Goal: Information Seeking & Learning: Learn about a topic

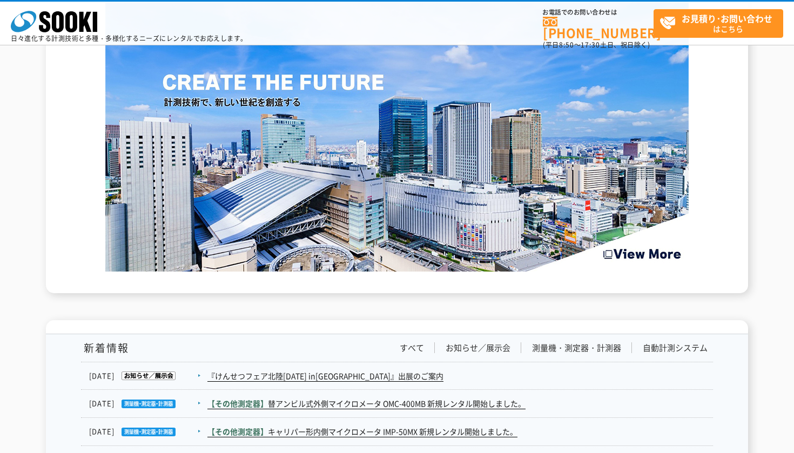
scroll to position [1501, 0]
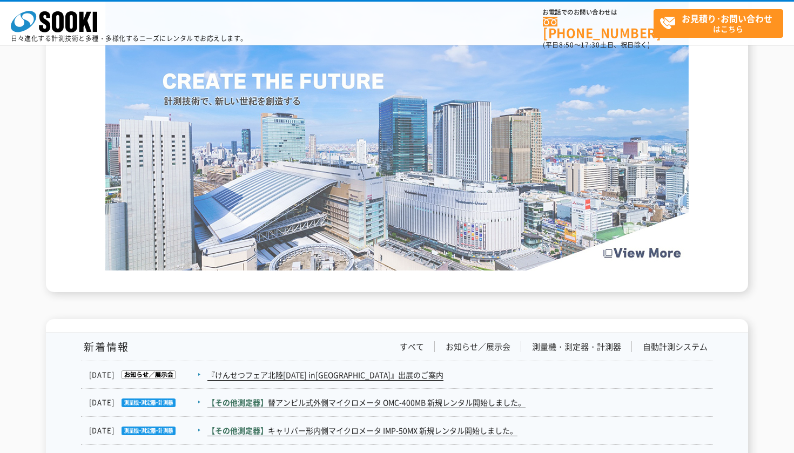
click at [418, 230] on img at bounding box center [396, 115] width 583 height 309
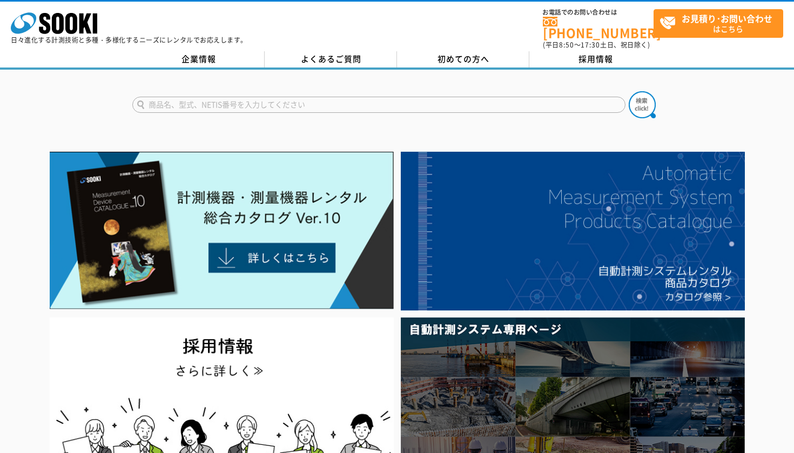
scroll to position [0, 0]
click at [200, 51] on link "企業情報" at bounding box center [198, 59] width 132 height 16
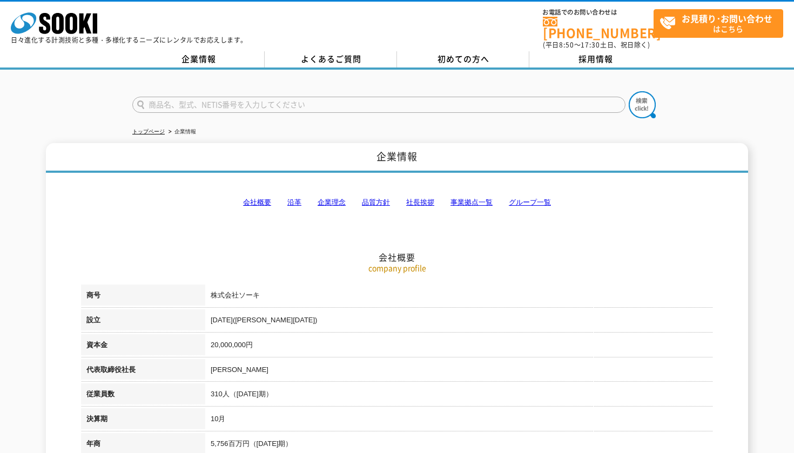
click at [294, 198] on link "沿革" at bounding box center [294, 202] width 14 height 8
click at [415, 198] on link "社長挨拶" at bounding box center [420, 202] width 28 height 8
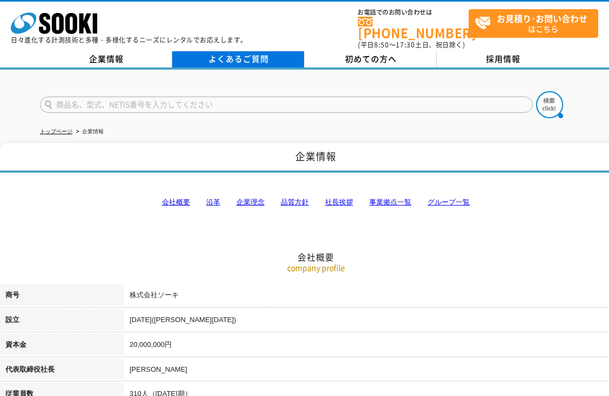
click at [261, 56] on link "よくあるご質問" at bounding box center [238, 59] width 132 height 16
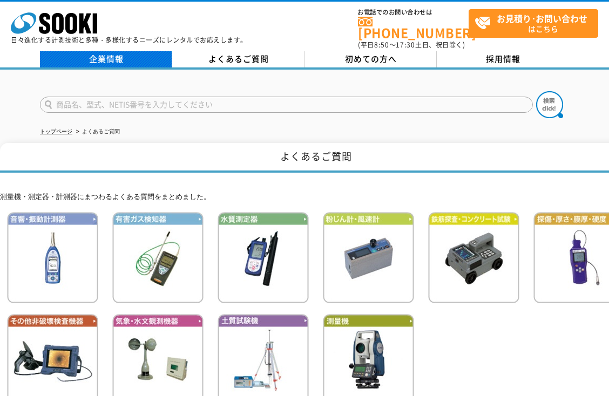
click at [96, 55] on link "企業情報" at bounding box center [106, 59] width 132 height 16
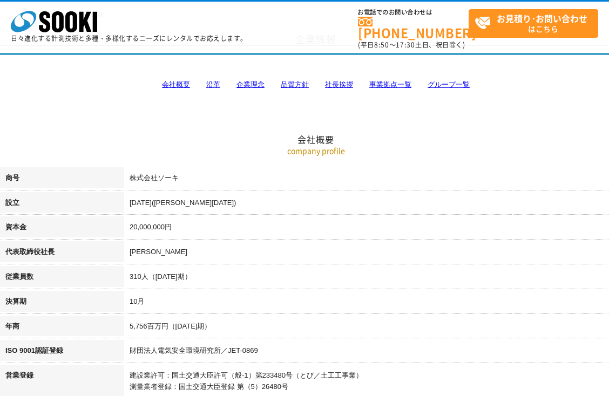
scroll to position [118, 0]
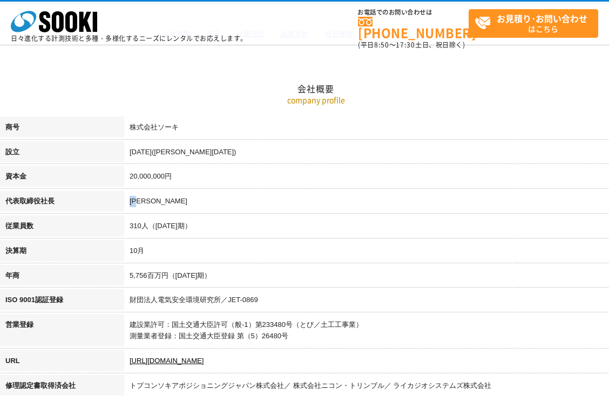
drag, startPoint x: 131, startPoint y: 198, endPoint x: 143, endPoint y: 198, distance: 12.4
click at [143, 198] on td "梶原 英登" at bounding box center [378, 203] width 508 height 25
copy td "梶原"
click at [221, 192] on td "梶原 英登" at bounding box center [378, 203] width 508 height 25
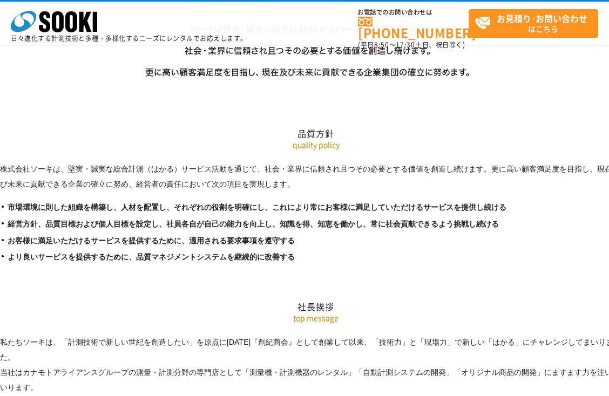
scroll to position [1748, 0]
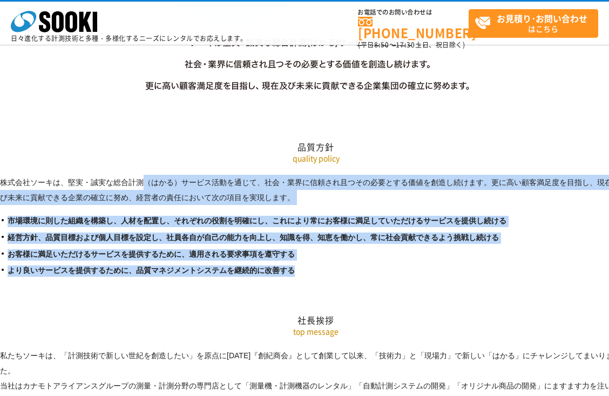
drag, startPoint x: 287, startPoint y: 222, endPoint x: 2, endPoint y: 129, distance: 300.3
click at [2, 175] on div "株式会社ソーキは、堅実・誠実な総合計測（はかる）サービス活動を通じて、社会・業界に信頼され且つその必要とする価値を創造し続けます。更に高い顧客満足度を目指し、…" at bounding box center [316, 226] width 632 height 102
copy div "株式会社ソーキは、堅実・誠実な総合計測（はかる）サービス活動を通じて、社会・業界に信頼され且つその必要とする価値を創造し続けます。更に高い顧客満足度を目指し、…"
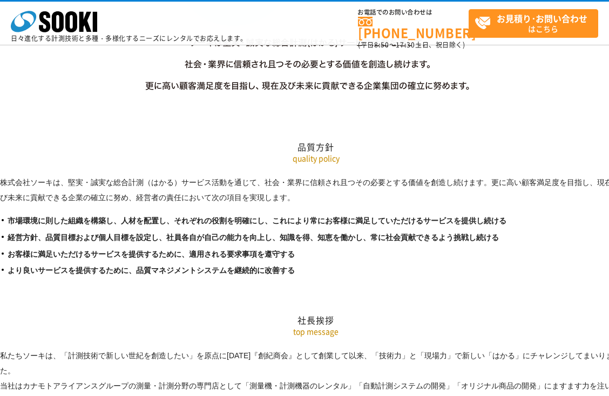
click at [195, 227] on h2 "社長挨拶" at bounding box center [316, 266] width 632 height 119
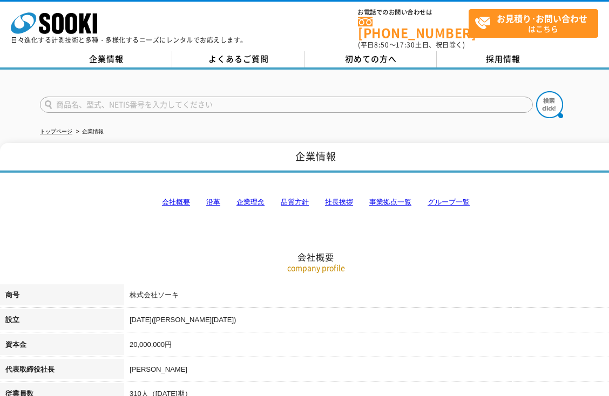
scroll to position [0, 0]
click at [96, 185] on h2 "会社概要" at bounding box center [316, 203] width 632 height 119
click at [114, 219] on h2 "会社概要" at bounding box center [316, 203] width 632 height 119
click at [177, 198] on link "会社概要" at bounding box center [176, 202] width 28 height 8
click at [241, 198] on link "企業理念" at bounding box center [250, 202] width 28 height 8
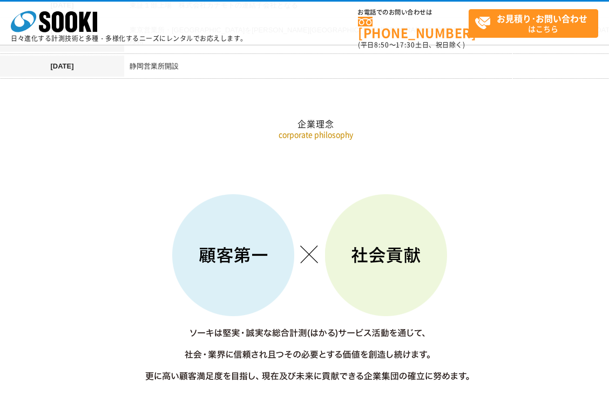
scroll to position [1460, 0]
